Goal: Task Accomplishment & Management: Use online tool/utility

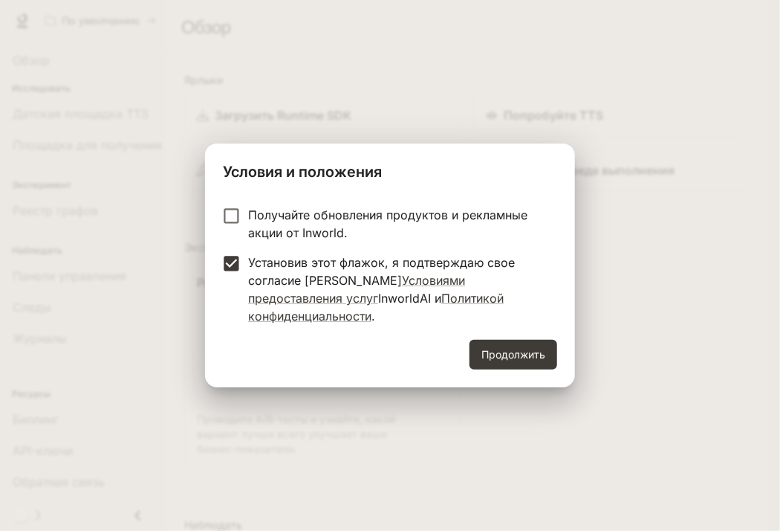
click at [228, 242] on label "Получайте обновления продуктов и рекламные акции от Inworld." at bounding box center [380, 224] width 331 height 36
click at [228, 236] on label "Получайте обновления продуктов и рекламные акции от Inworld." at bounding box center [380, 224] width 331 height 36
click at [533, 348] on font "Продолжить" at bounding box center [514, 354] width 64 height 13
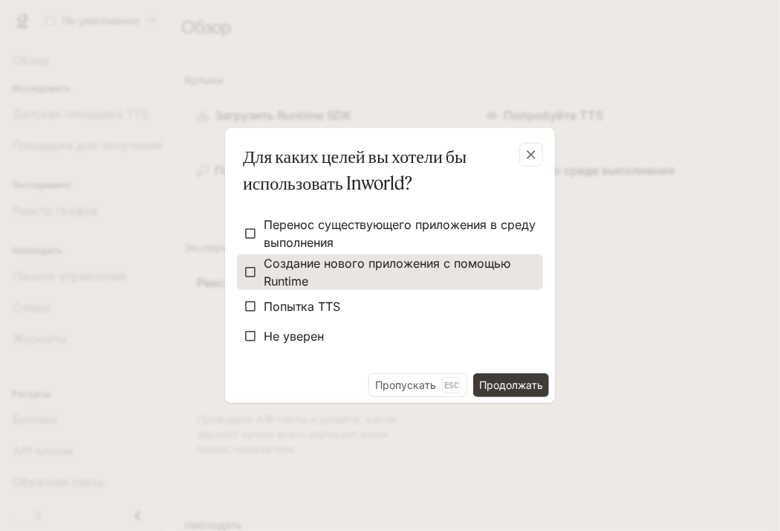
click at [268, 259] on font "Создание нового приложения с помощью Runtime" at bounding box center [387, 272] width 247 height 33
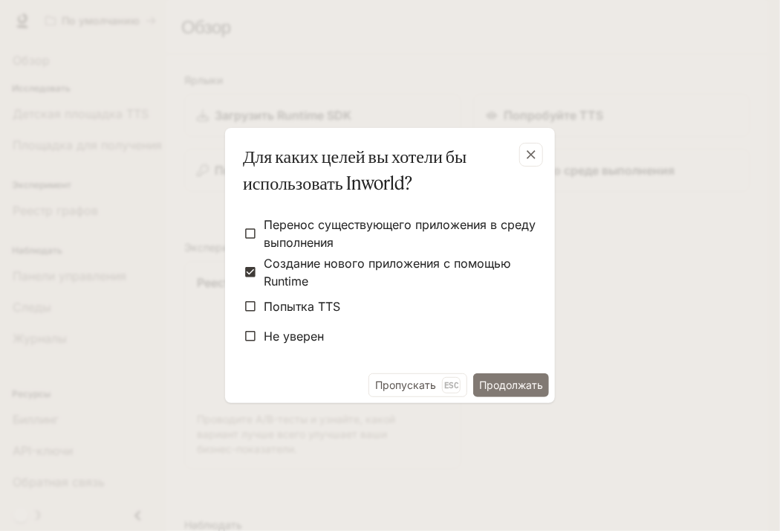
click at [520, 375] on font "Продолжать" at bounding box center [511, 384] width 64 height 19
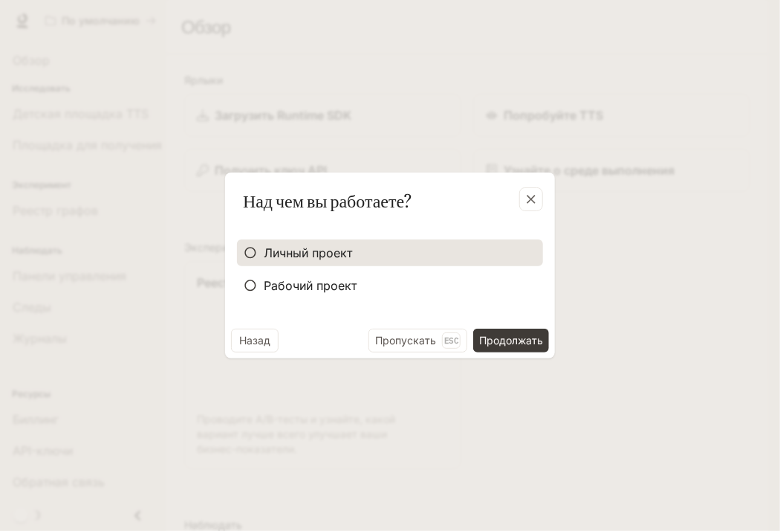
click at [274, 253] on font "Личный проект" at bounding box center [308, 252] width 88 height 15
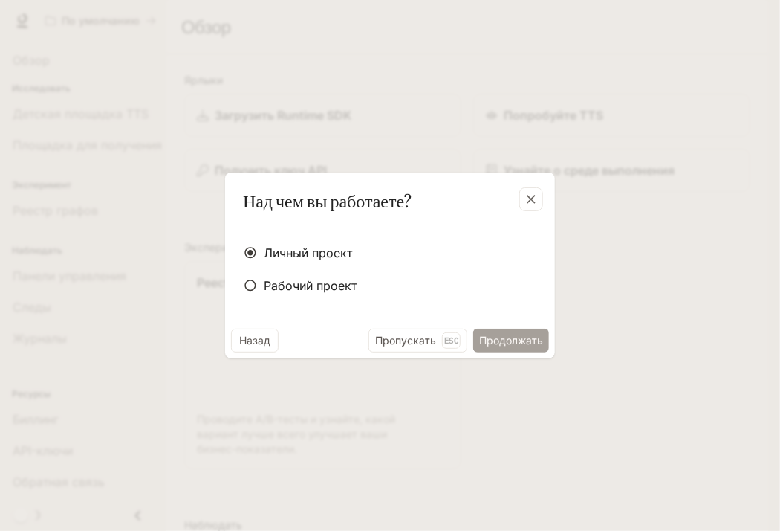
click at [509, 333] on font "Продолжать" at bounding box center [511, 340] width 64 height 19
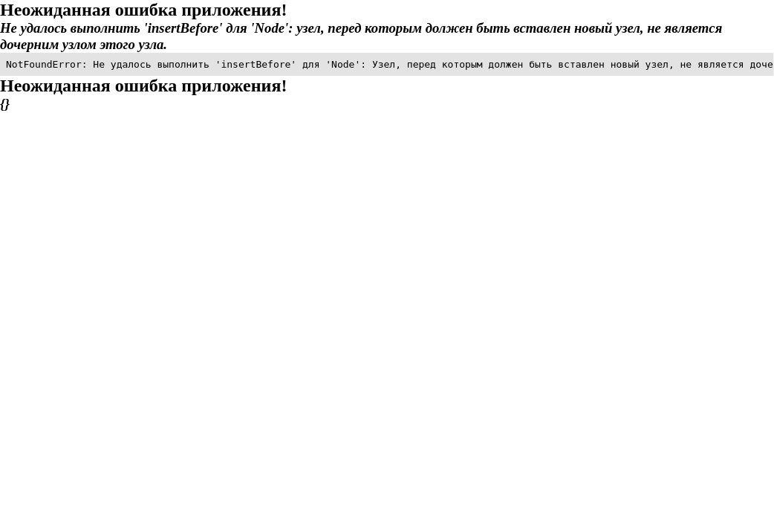
drag, startPoint x: 602, startPoint y: 3, endPoint x: 425, endPoint y: 13, distance: 177.2
click at [425, 13] on h2 "Неожиданная ошибка приложения!" at bounding box center [387, 10] width 774 height 20
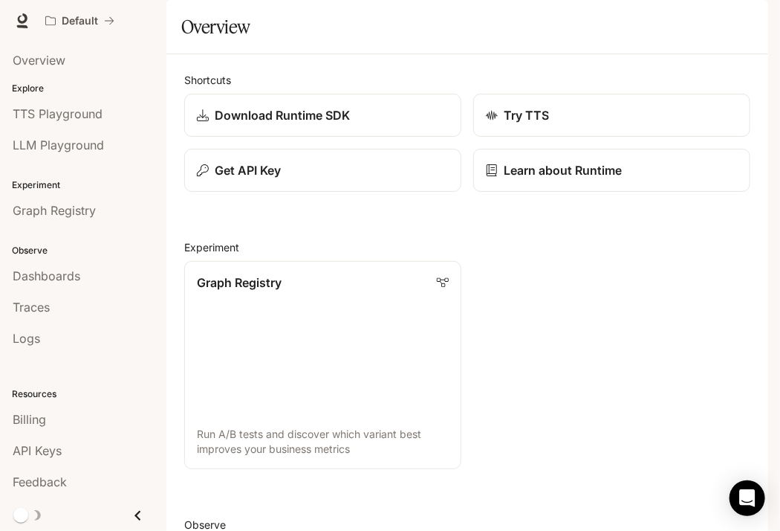
click at [667, 322] on div "Graph Registry Run A/B tests and discover which variant best improves your busi…" at bounding box center [461, 359] width 578 height 220
click at [742, 23] on icon "button" at bounding box center [748, 21] width 12 height 12
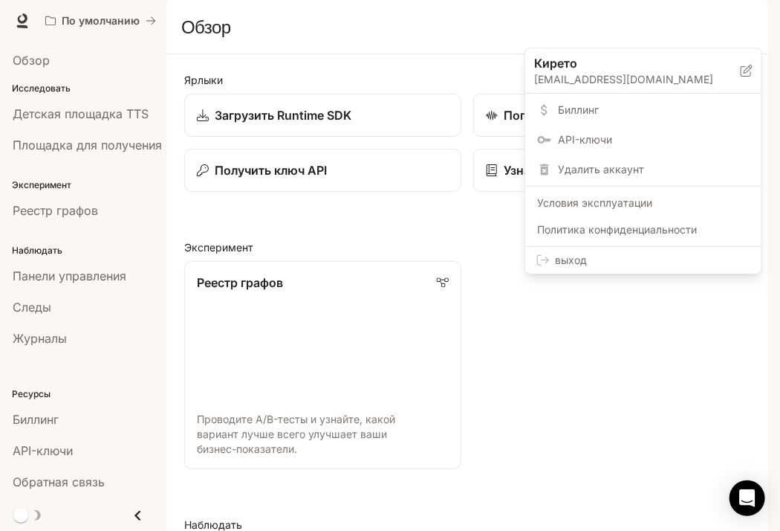
click at [746, 22] on div at bounding box center [390, 265] width 780 height 531
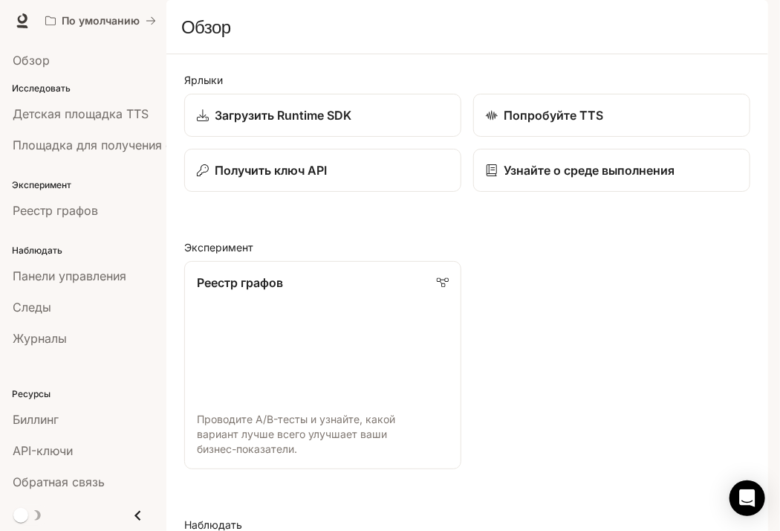
click at [108, 224] on li "Реестр графов" at bounding box center [83, 210] width 166 height 31
click at [116, 212] on div "Реестр графов" at bounding box center [83, 210] width 141 height 18
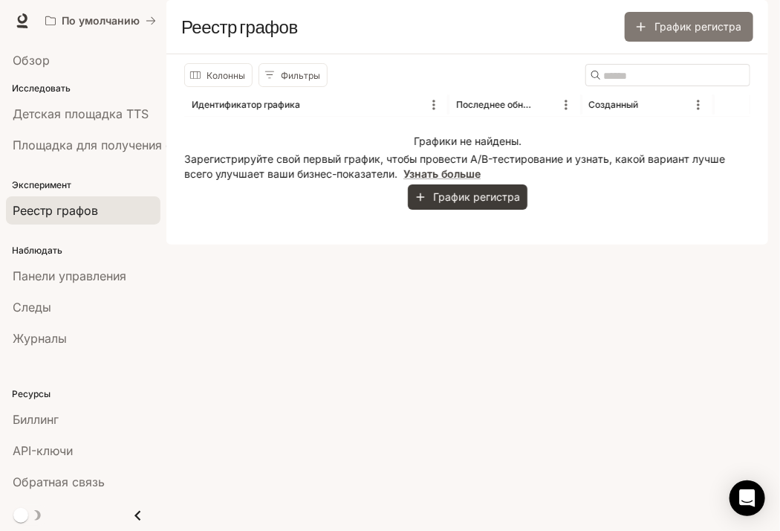
click at [675, 33] on font "График регистра" at bounding box center [698, 26] width 87 height 13
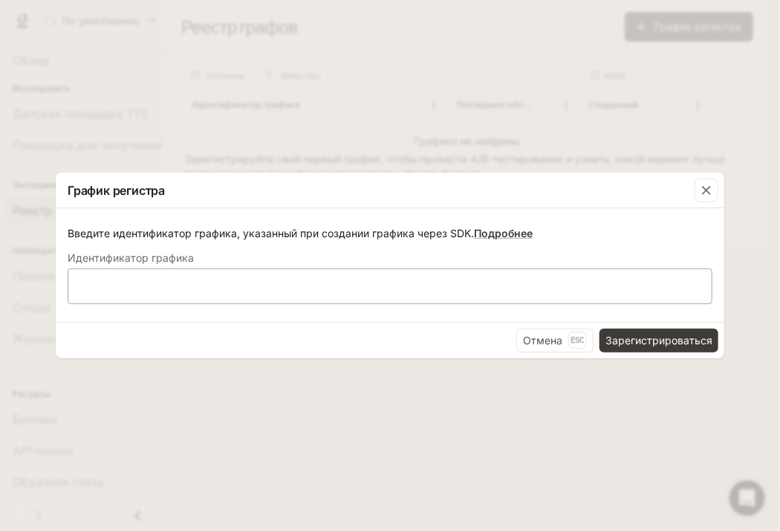
click at [564, 301] on div "​" at bounding box center [390, 286] width 645 height 36
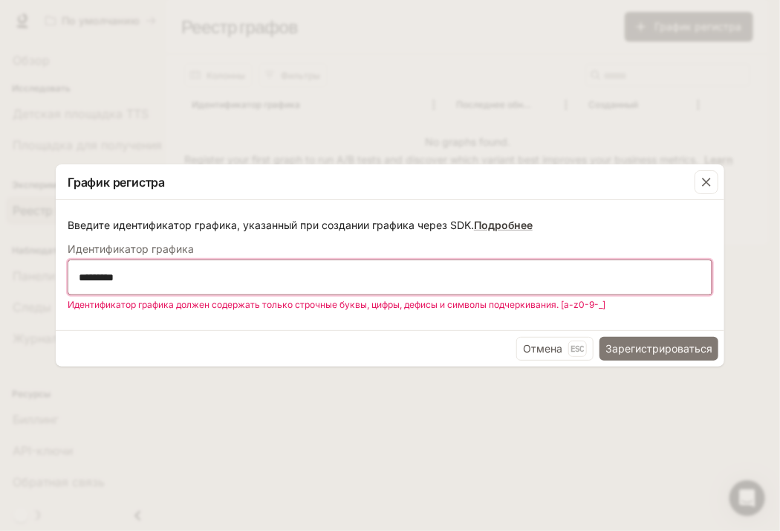
type input "*******"
click at [642, 358] on font "Зарегистрироваться" at bounding box center [659, 348] width 107 height 19
click at [708, 175] on icon "button" at bounding box center [706, 182] width 15 height 15
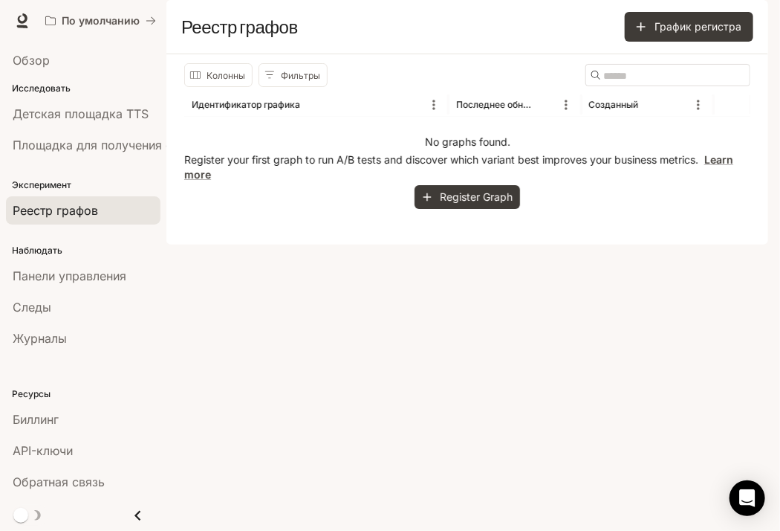
click at [744, 19] on icon "button" at bounding box center [748, 21] width 12 height 12
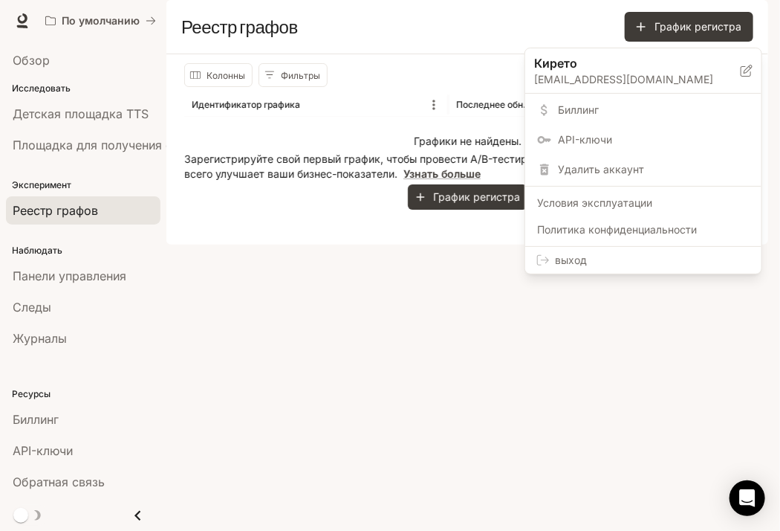
click at [449, 311] on div at bounding box center [390, 265] width 780 height 531
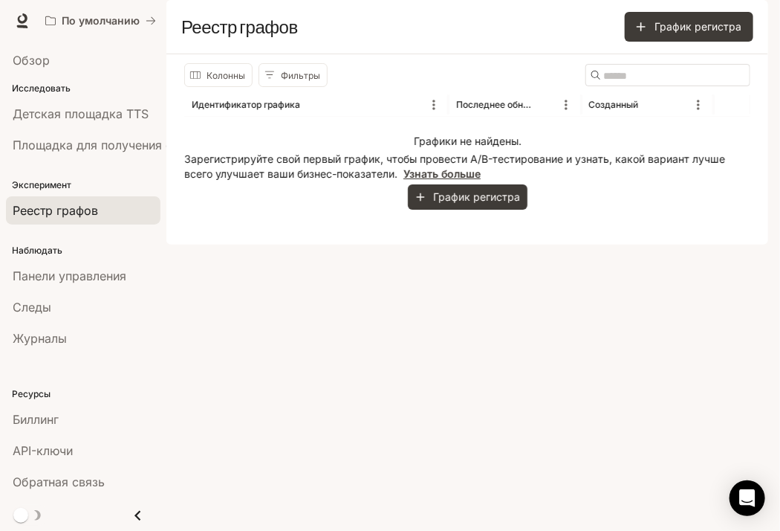
click at [444, 180] on font "Узнать больше" at bounding box center [442, 173] width 77 height 13
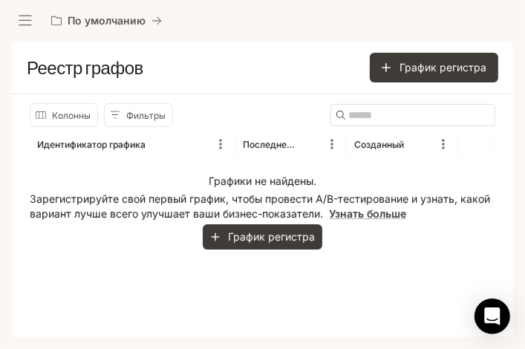
click at [24, 27] on icon "открытый ящик" at bounding box center [25, 20] width 15 height 15
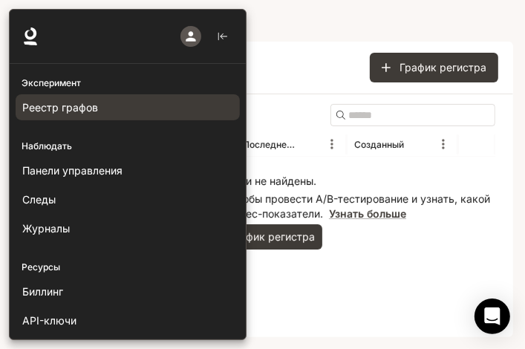
scroll to position [221, 0]
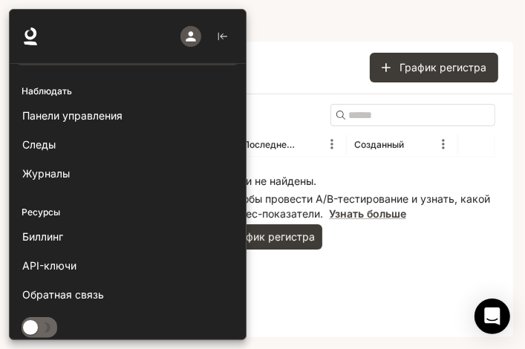
click at [30, 332] on span at bounding box center [40, 327] width 36 height 21
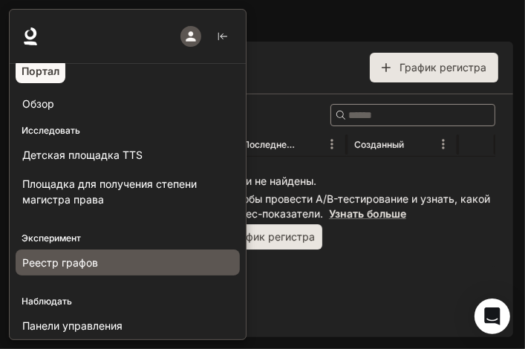
scroll to position [0, 0]
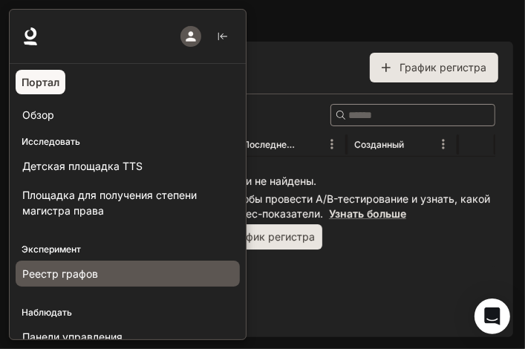
click at [181, 35] on div "button" at bounding box center [191, 36] width 21 height 21
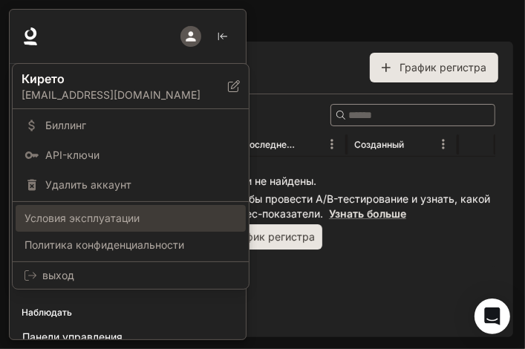
click at [149, 224] on span "Условия эксплуатации" at bounding box center [131, 218] width 213 height 15
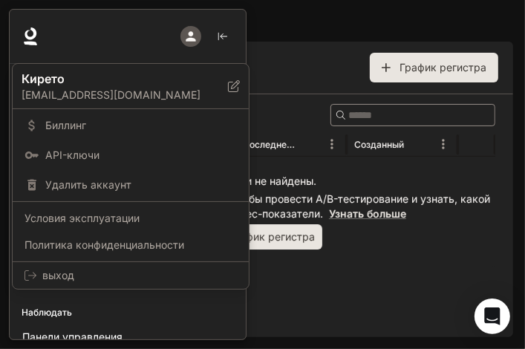
click at [108, 42] on div at bounding box center [262, 174] width 525 height 349
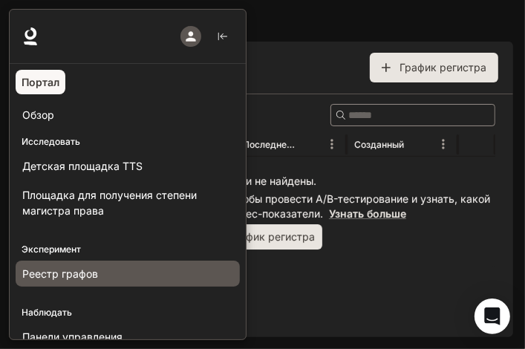
click at [55, 34] on div at bounding box center [128, 37] width 236 height 54
click at [34, 85] on font "Портал" at bounding box center [41, 82] width 38 height 13
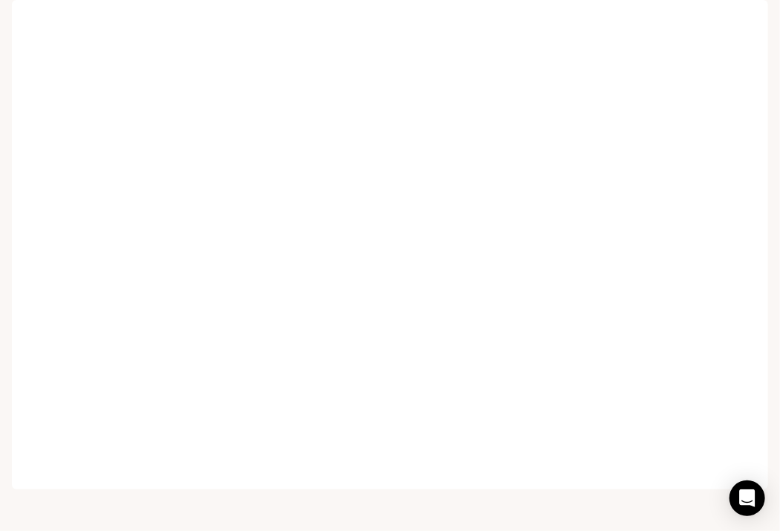
scroll to position [12, 0]
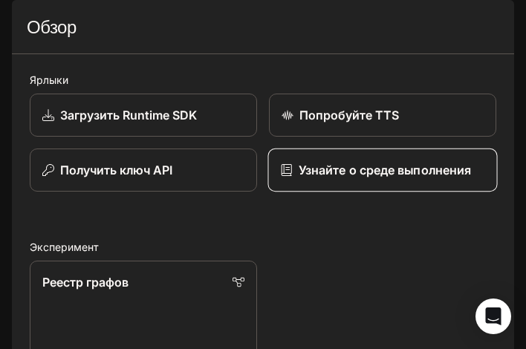
click at [374, 193] on link "Узнайте о среде выполнения" at bounding box center [383, 171] width 230 height 44
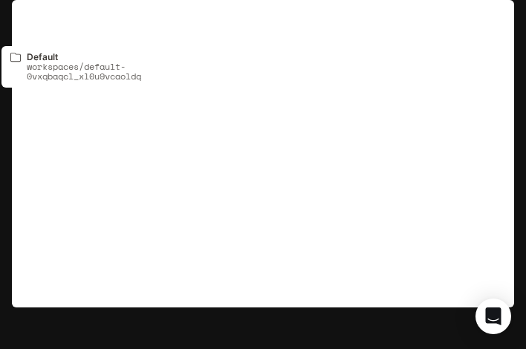
click at [158, 13] on button "По умолчанию" at bounding box center [107, 21] width 124 height 30
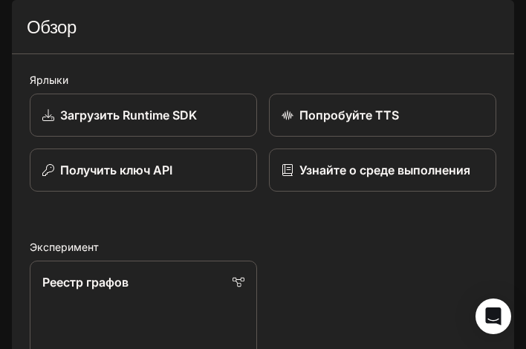
click at [27, 10] on button "открытый ящик" at bounding box center [25, 20] width 27 height 27
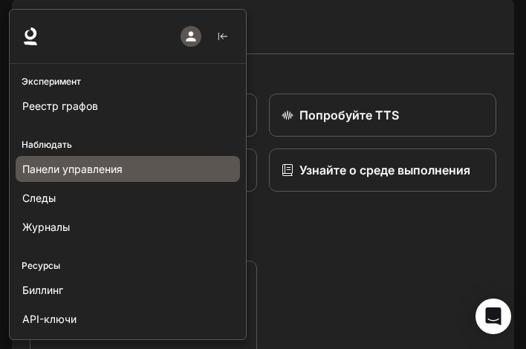
scroll to position [221, 0]
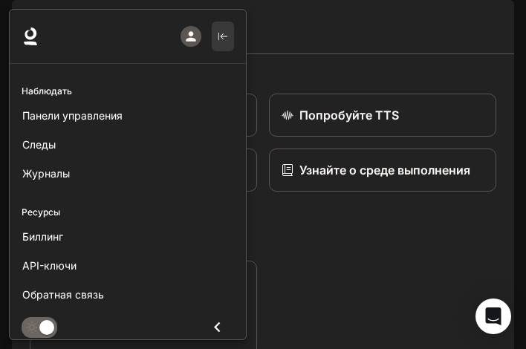
click at [224, 36] on icon "button" at bounding box center [223, 36] width 10 height 10
click at [280, 50] on div at bounding box center [272, 175] width 526 height 332
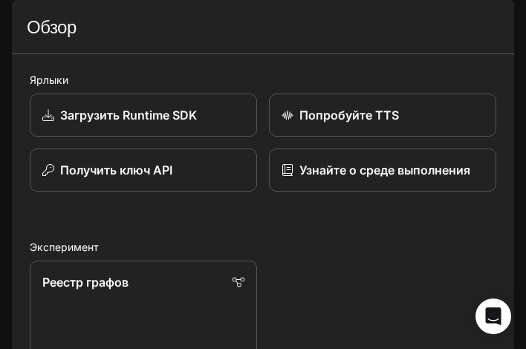
click at [30, 19] on icon "открытый ящик" at bounding box center [25, 20] width 15 height 15
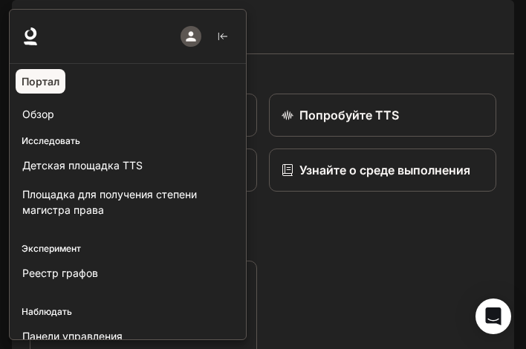
scroll to position [0, 0]
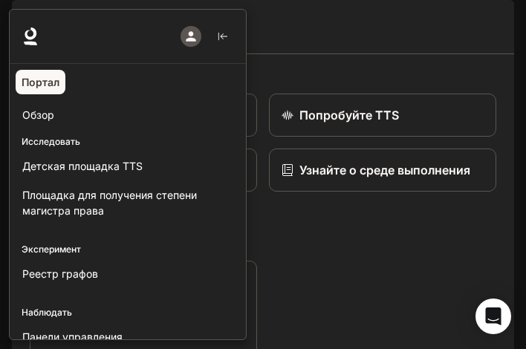
click at [338, 54] on div at bounding box center [272, 175] width 526 height 332
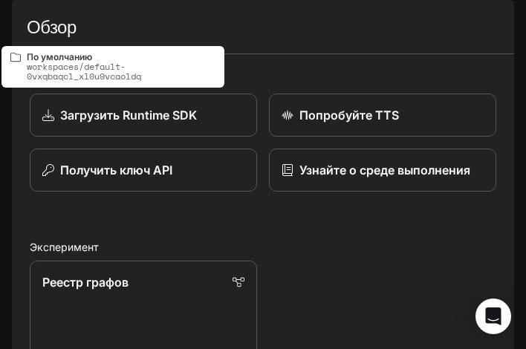
click at [138, 19] on font "По умолчанию" at bounding box center [107, 20] width 78 height 13
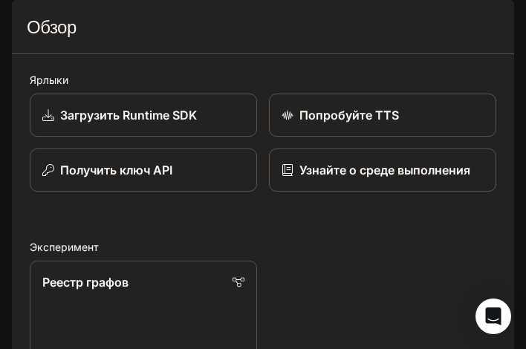
drag, startPoint x: 426, startPoint y: 1, endPoint x: 224, endPoint y: 63, distance: 210.9
click at [224, 42] on div "Обзор" at bounding box center [263, 27] width 473 height 30
click at [35, 19] on button "открытый ящик" at bounding box center [25, 20] width 27 height 27
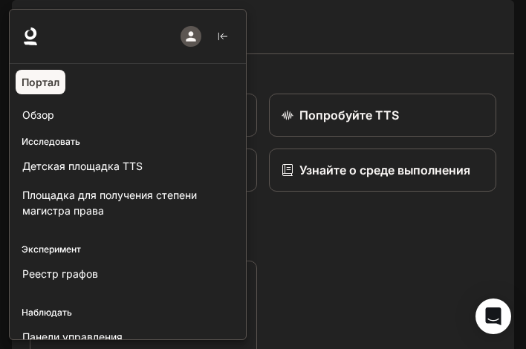
click at [194, 39] on icon "button" at bounding box center [191, 36] width 10 height 10
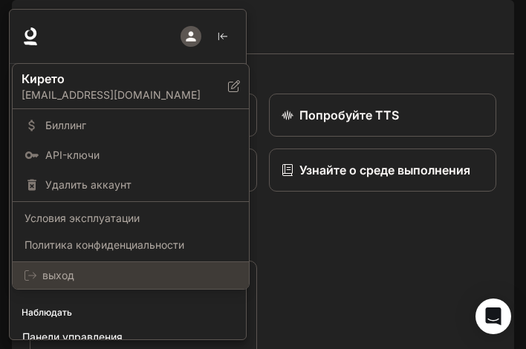
click at [107, 265] on div "выход" at bounding box center [131, 275] width 236 height 27
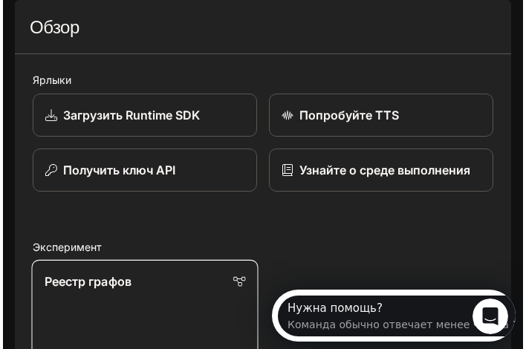
scroll to position [74, 0]
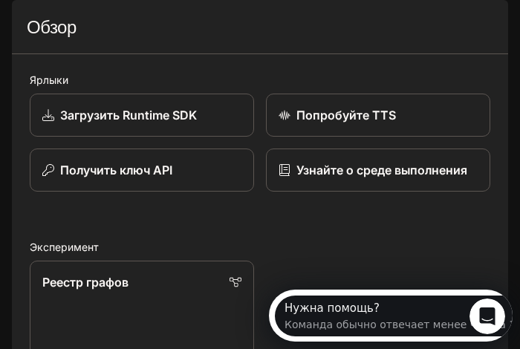
click at [400, 314] on div "Команда обычно отвечает менее чем за 1 час." at bounding box center [413, 322] width 256 height 16
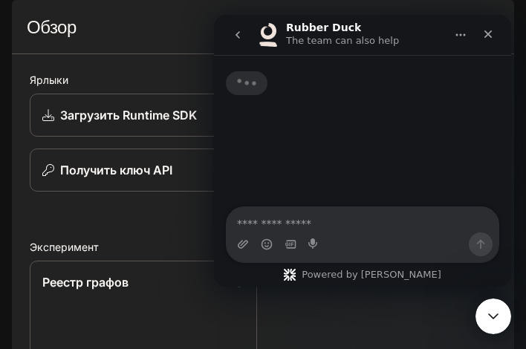
scroll to position [0, 0]
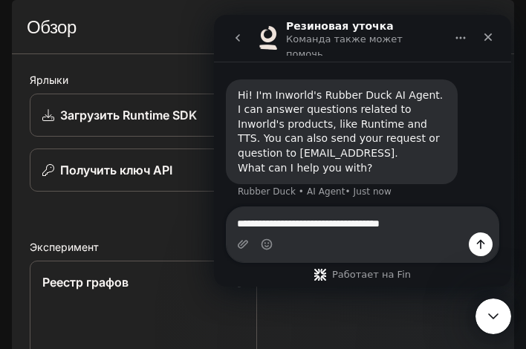
type textarea "**********"
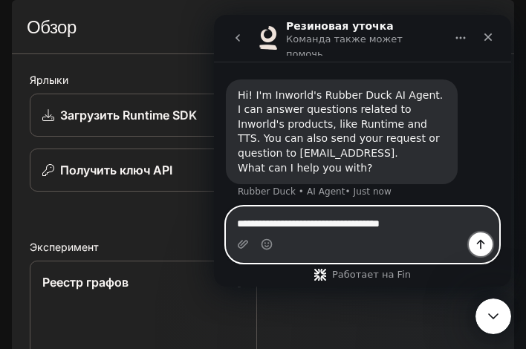
click at [477, 248] on icon "Отправить сообщение…" at bounding box center [481, 245] width 12 height 12
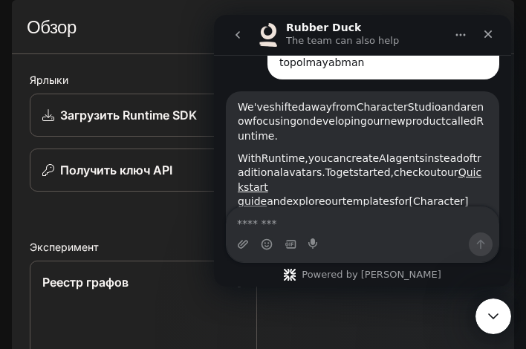
scroll to position [169, 0]
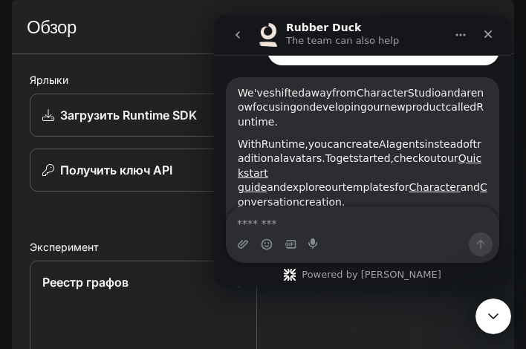
click at [379, 214] on textarea "Message…" at bounding box center [363, 219] width 272 height 25
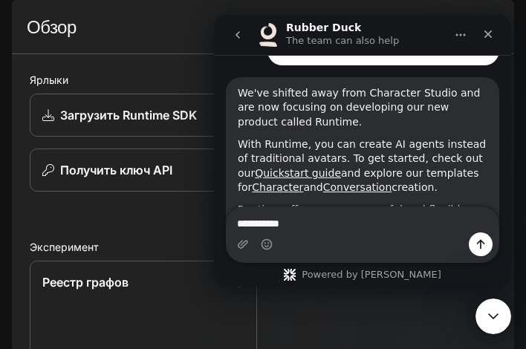
type textarea "**********"
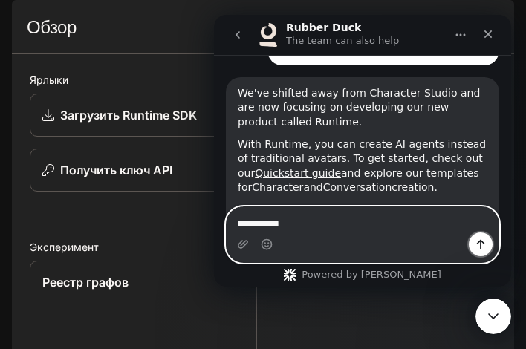
click at [478, 242] on icon "Send a message…" at bounding box center [481, 245] width 12 height 12
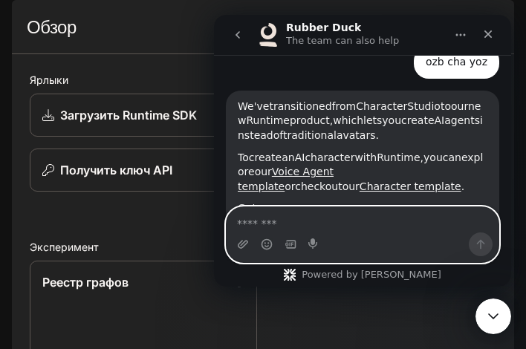
scroll to position [438, 0]
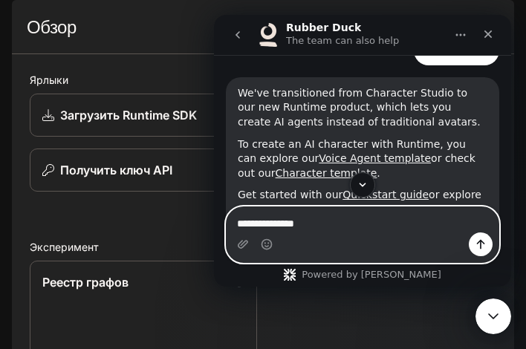
type textarea "**********"
click at [485, 245] on icon "Send a message…" at bounding box center [481, 245] width 12 height 12
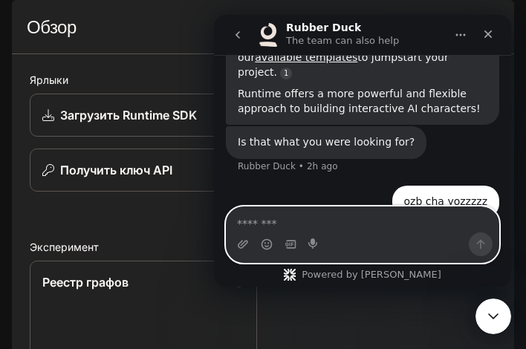
scroll to position [639, 0]
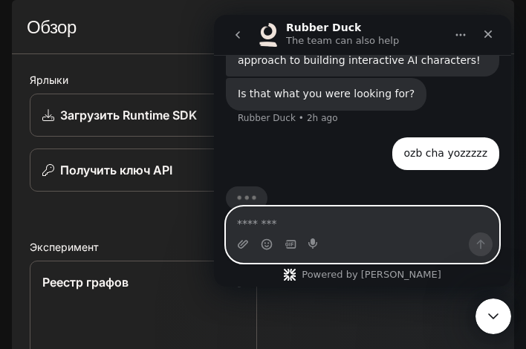
click at [348, 221] on textarea "Message…" at bounding box center [363, 219] width 272 height 25
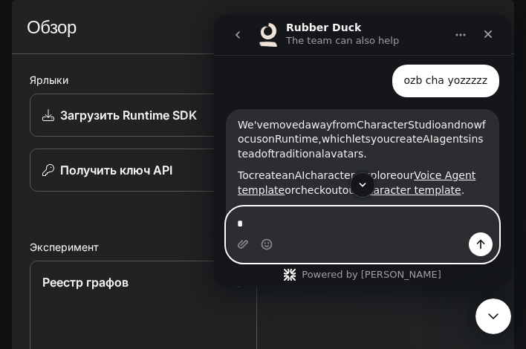
scroll to position [714, 0]
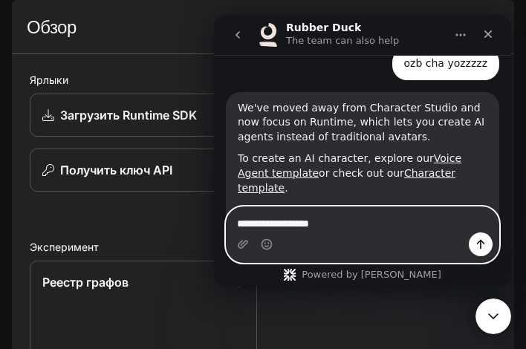
type textarea "**********"
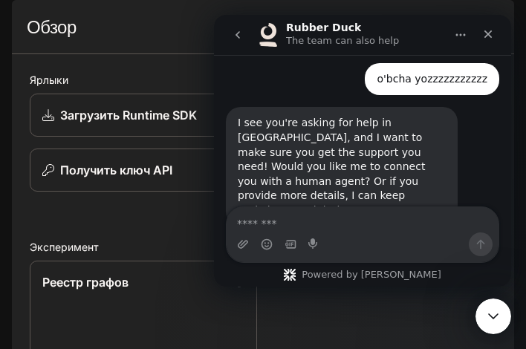
scroll to position [1002, 0]
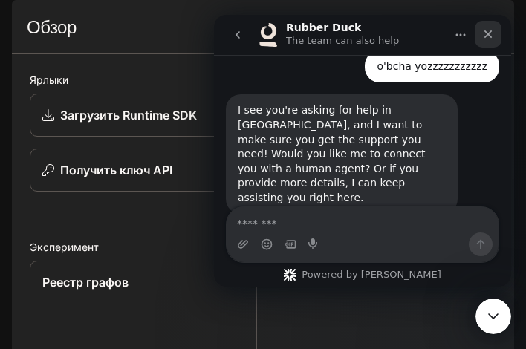
click at [481, 42] on div "Close" at bounding box center [488, 34] width 27 height 27
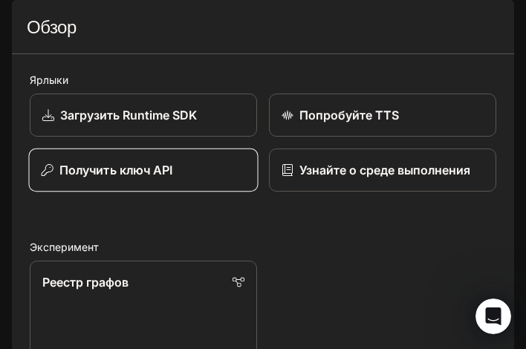
scroll to position [58, 0]
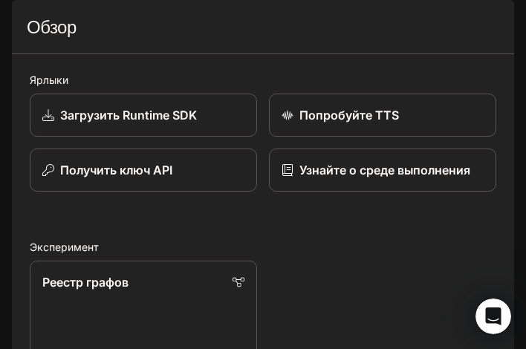
click at [30, 27] on icon "открытый ящик" at bounding box center [25, 20] width 15 height 15
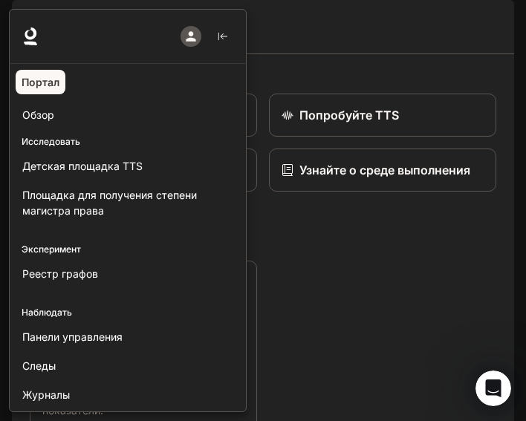
scroll to position [1119, 0]
click at [243, 349] on html "Перейти к основному содержанию По умолчанию Время выполнения Время выполнения Д…" at bounding box center [263, 210] width 526 height 421
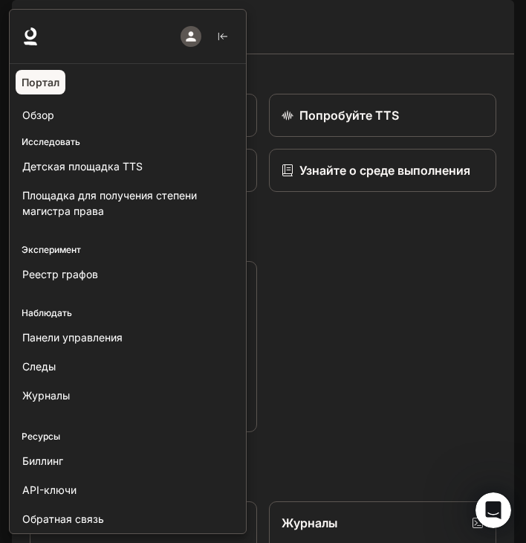
scroll to position [951, 0]
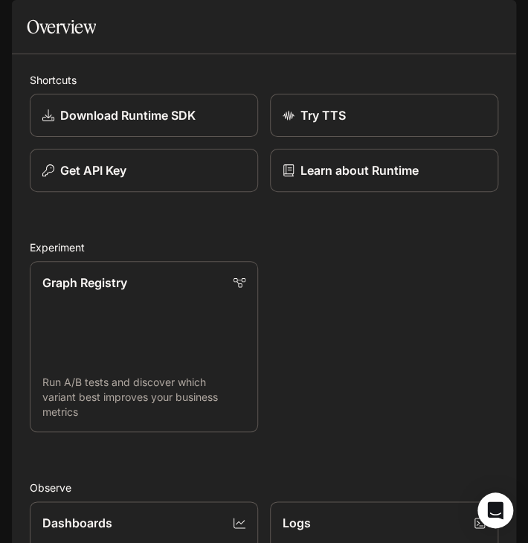
click at [31, 19] on icon "open drawer" at bounding box center [25, 20] width 15 height 15
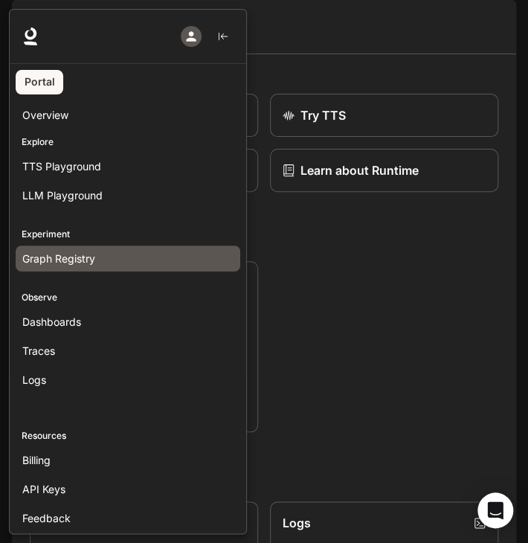
click at [88, 250] on span "Graph Registry" at bounding box center [58, 258] width 73 height 16
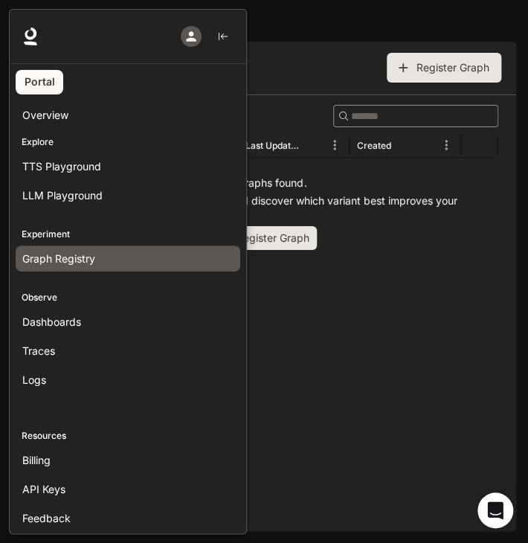
click at [279, 276] on div at bounding box center [273, 271] width 528 height 525
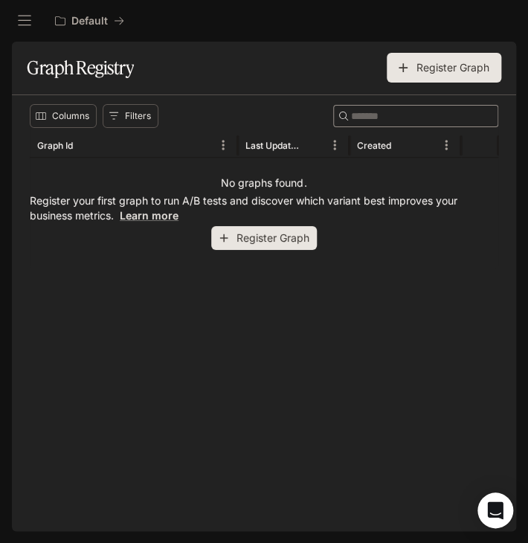
click at [40, 10] on div at bounding box center [24, 20] width 48 height 27
click at [17, 25] on icon "open drawer" at bounding box center [24, 20] width 15 height 15
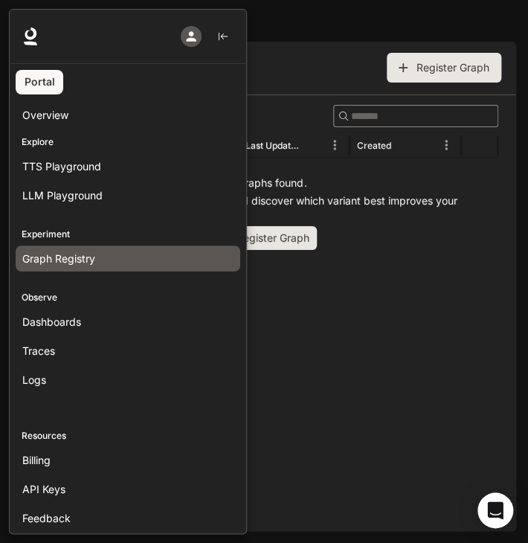
click at [181, 39] on div "button" at bounding box center [191, 36] width 21 height 21
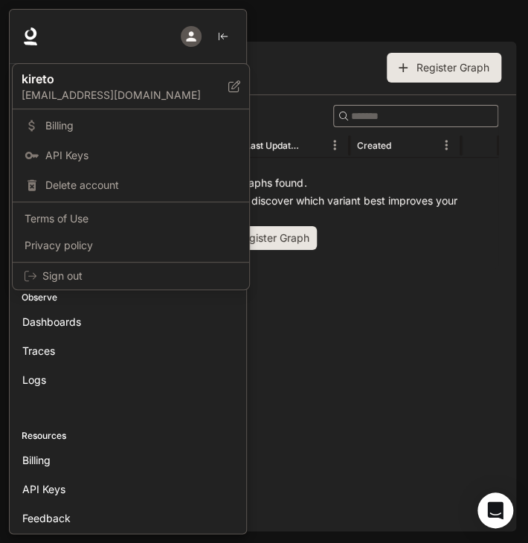
click at [266, 313] on div at bounding box center [264, 271] width 528 height 543
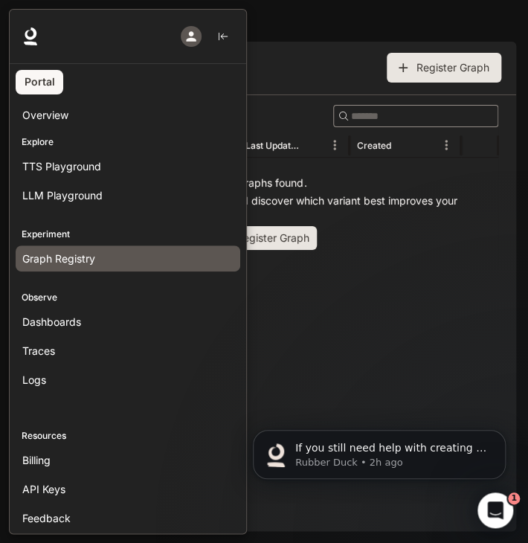
click at [106, 33] on div at bounding box center [128, 37] width 236 height 54
click at [223, 35] on icon "button" at bounding box center [223, 36] width 10 height 10
click at [221, 35] on icon "button" at bounding box center [223, 36] width 10 height 10
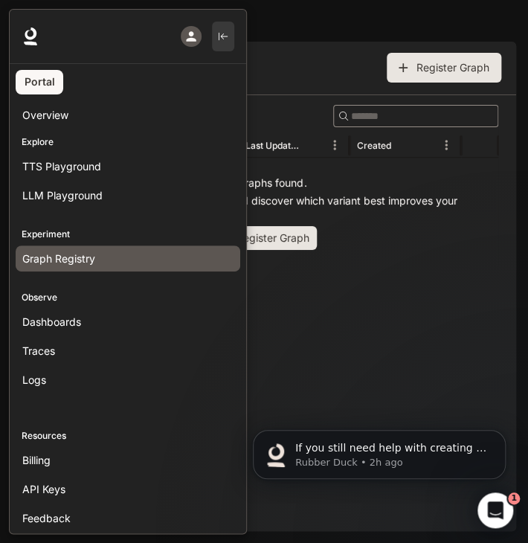
click at [221, 35] on icon "button" at bounding box center [223, 36] width 10 height 10
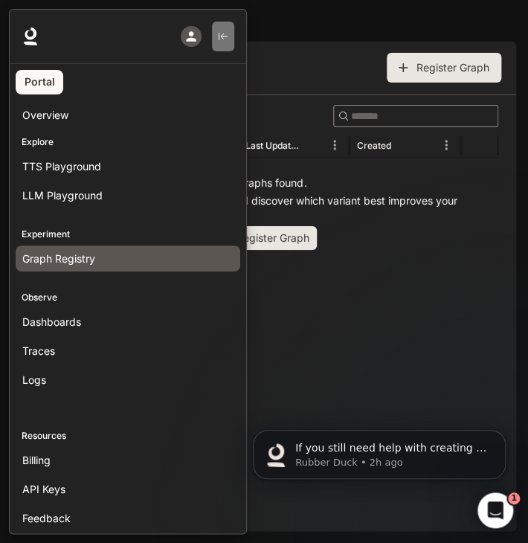
click at [221, 35] on icon "button" at bounding box center [223, 36] width 10 height 10
click at [201, 30] on button "button" at bounding box center [191, 37] width 30 height 30
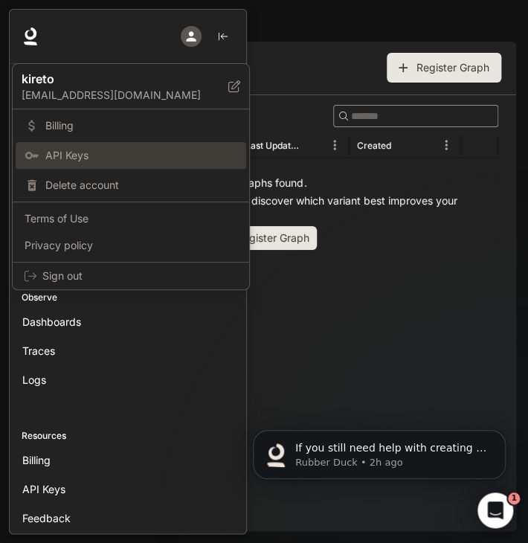
click at [77, 149] on span "API Keys" at bounding box center [141, 155] width 192 height 15
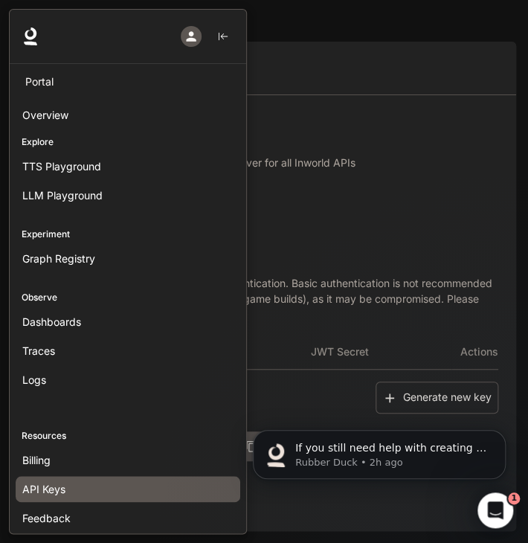
click at [306, 206] on div at bounding box center [273, 271] width 528 height 525
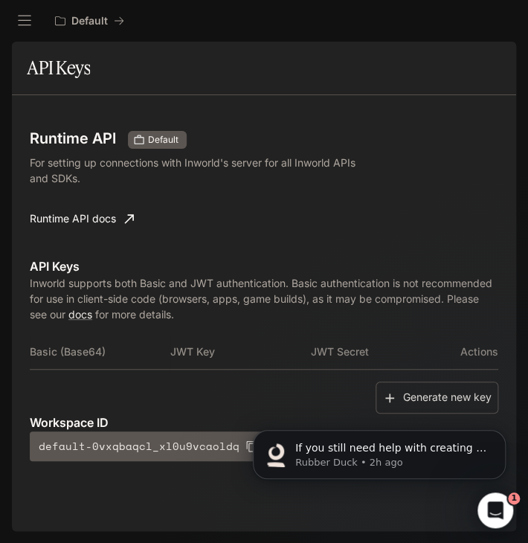
click at [421, 398] on html "If you still need help with creating AI agents or have any other questions, I'm…" at bounding box center [378, 450] width 297 height 104
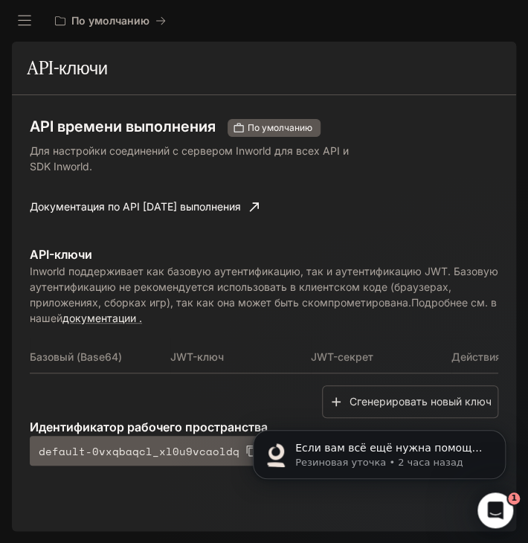
scroll to position [22, 0]
click at [14, 13] on button "открытый ящик" at bounding box center [24, 20] width 27 height 27
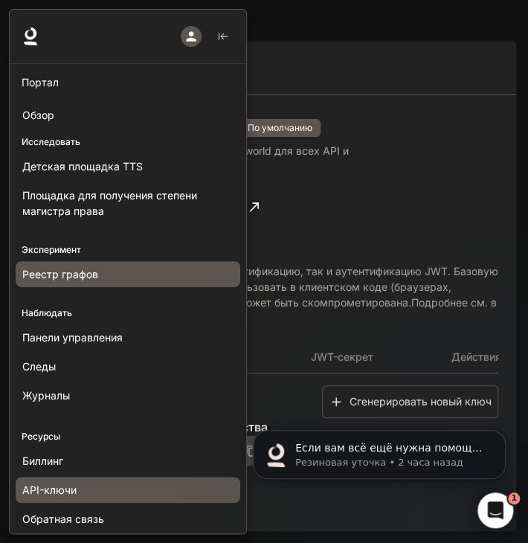
click at [80, 283] on link "Реестр графов" at bounding box center [128, 274] width 224 height 26
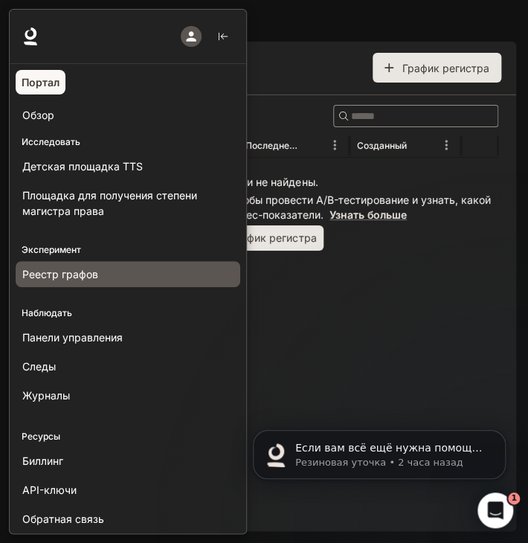
click at [297, 292] on div at bounding box center [273, 271] width 528 height 525
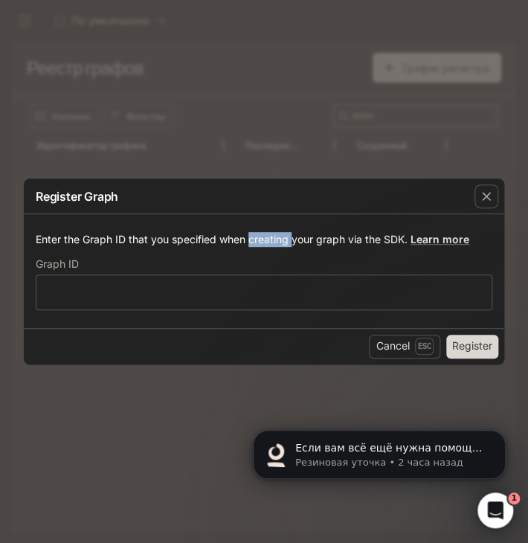
click at [256, 231] on div "Enter the Graph ID that you specified when creating your graph via the SDK. Lea…" at bounding box center [264, 270] width 480 height 113
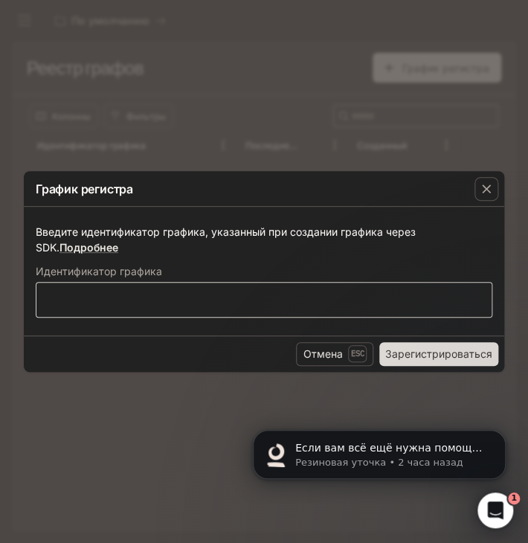
click at [251, 288] on div "​" at bounding box center [264, 300] width 456 height 36
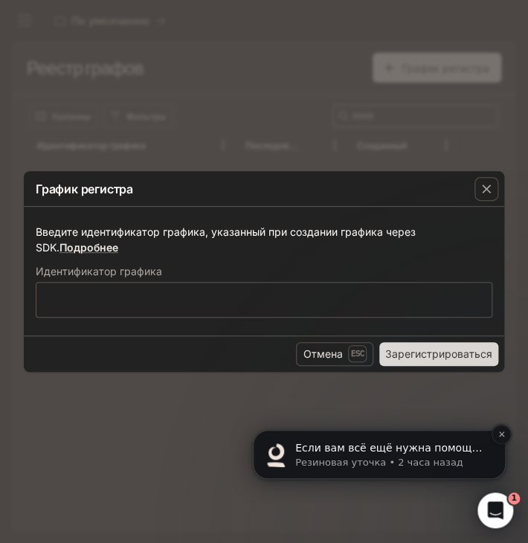
click at [425, 444] on font "Если вам всё ещё нужна помощь с созданием ИИ-агентов или у вас есть другие вопр…" at bounding box center [390, 492] width 191 height 100
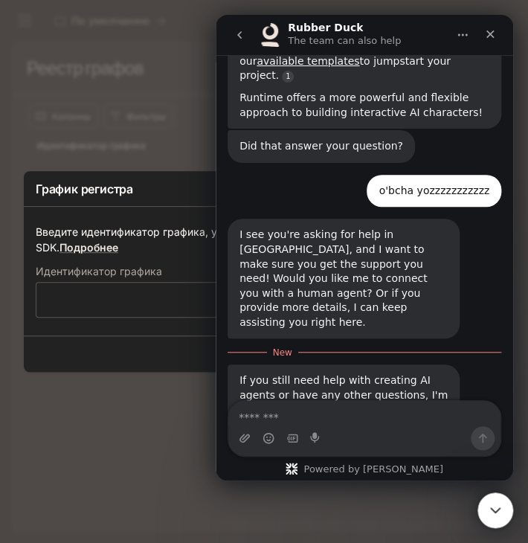
scroll to position [877, 0]
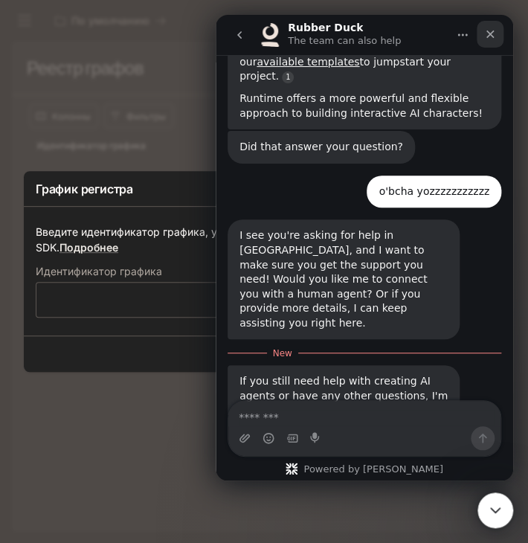
click at [491, 34] on icon "Close" at bounding box center [490, 34] width 12 height 12
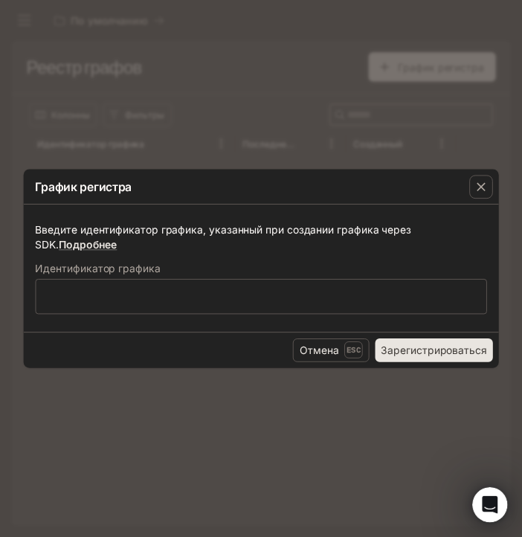
scroll to position [1057, 0]
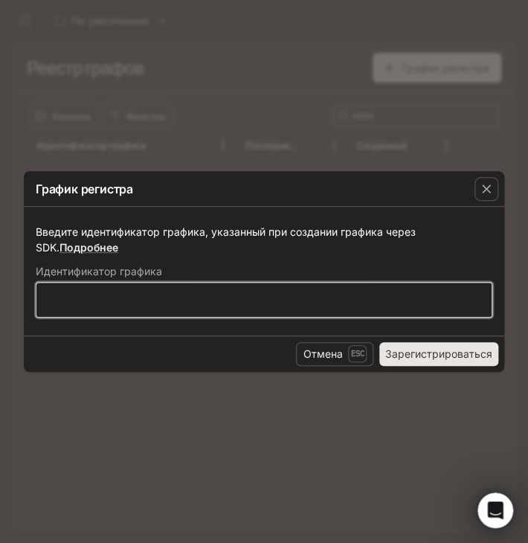
click at [245, 291] on input "text" at bounding box center [263, 298] width 455 height 15
type input "****"
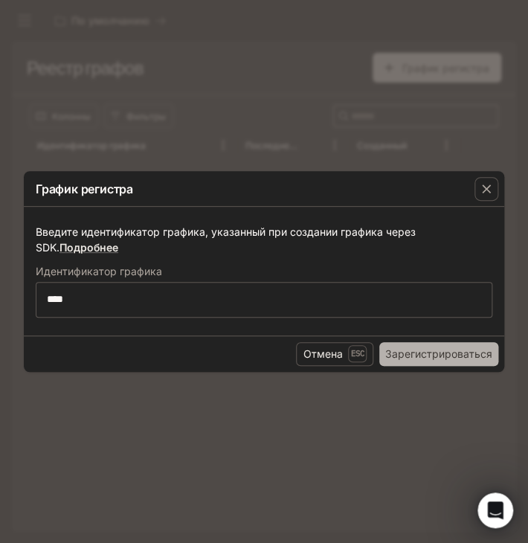
click at [425, 346] on font "Зарегистрироваться" at bounding box center [438, 353] width 107 height 19
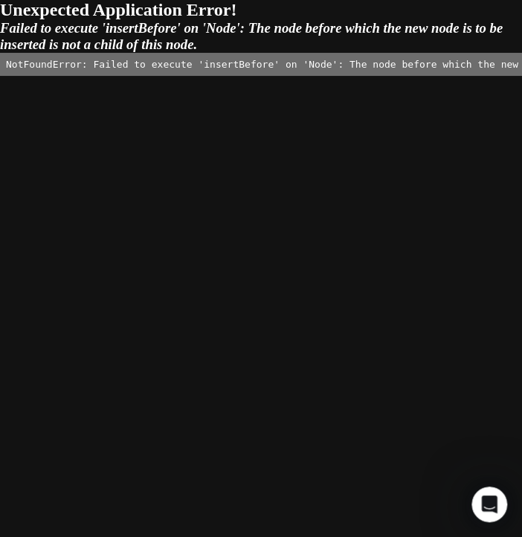
scroll to position [1063, 0]
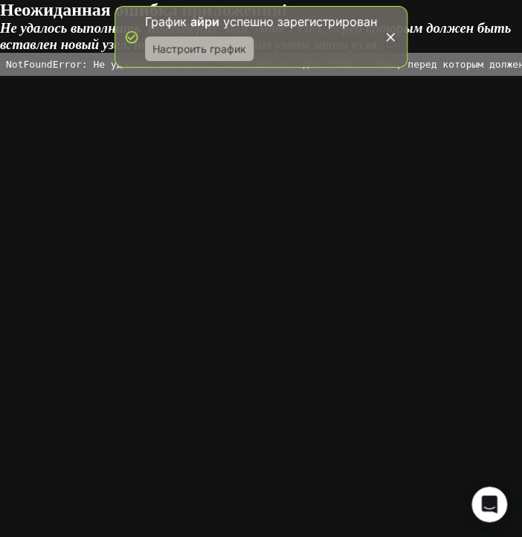
click at [172, 48] on font "Настроить график" at bounding box center [199, 48] width 94 height 13
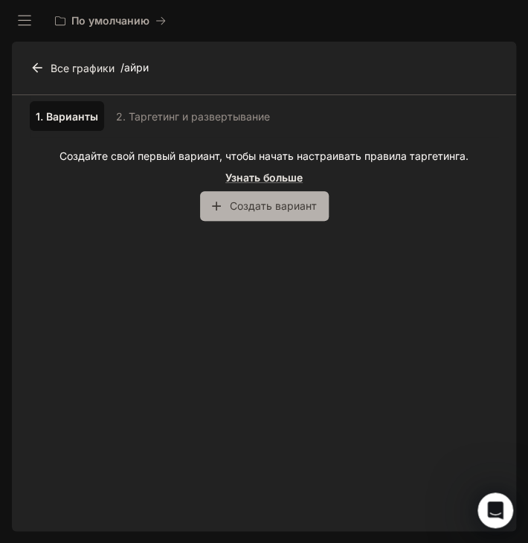
click at [253, 206] on font "Создать вариант" at bounding box center [273, 205] width 87 height 13
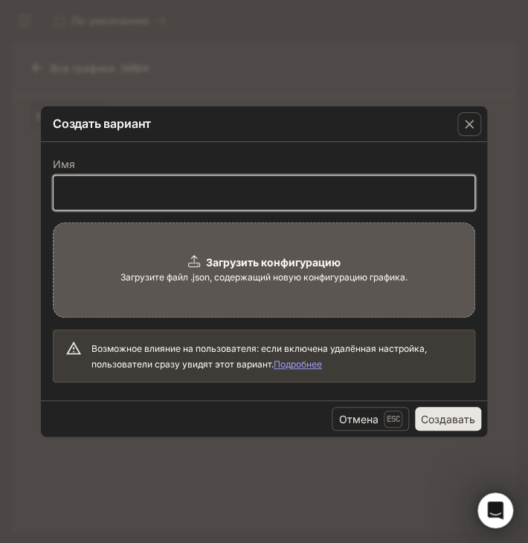
click at [196, 198] on input "text" at bounding box center [264, 192] width 421 height 15
type input "****"
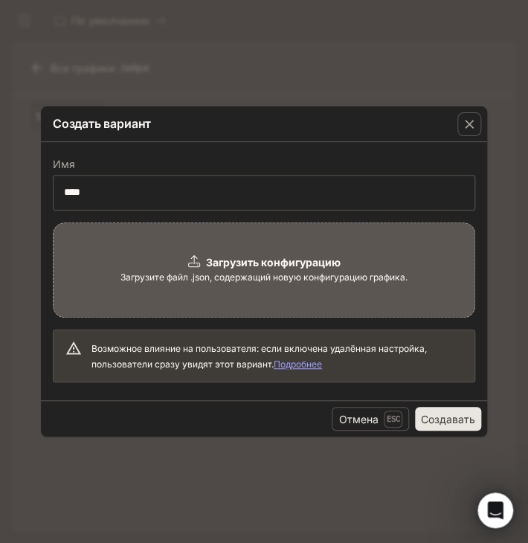
click at [212, 250] on div "Загрузить конфигурацию Загрузите файл .json, содержащий новую конфигурацию граф…" at bounding box center [264, 269] width 422 height 95
click at [468, 125] on icon "button" at bounding box center [469, 124] width 9 height 9
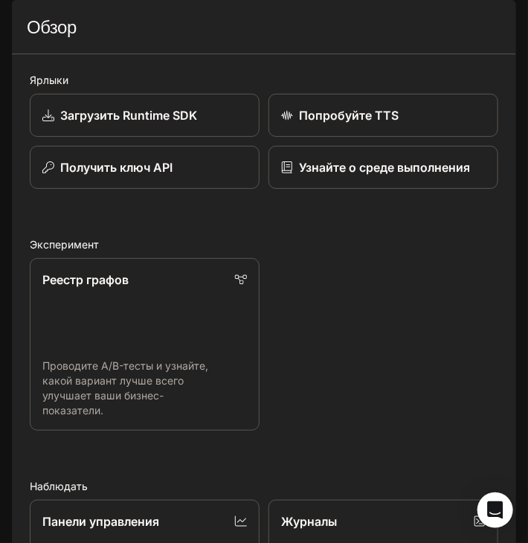
click at [30, 28] on icon "открытый ящик" at bounding box center [24, 20] width 15 height 15
